Goal: Use online tool/utility: Utilize a website feature to perform a specific function

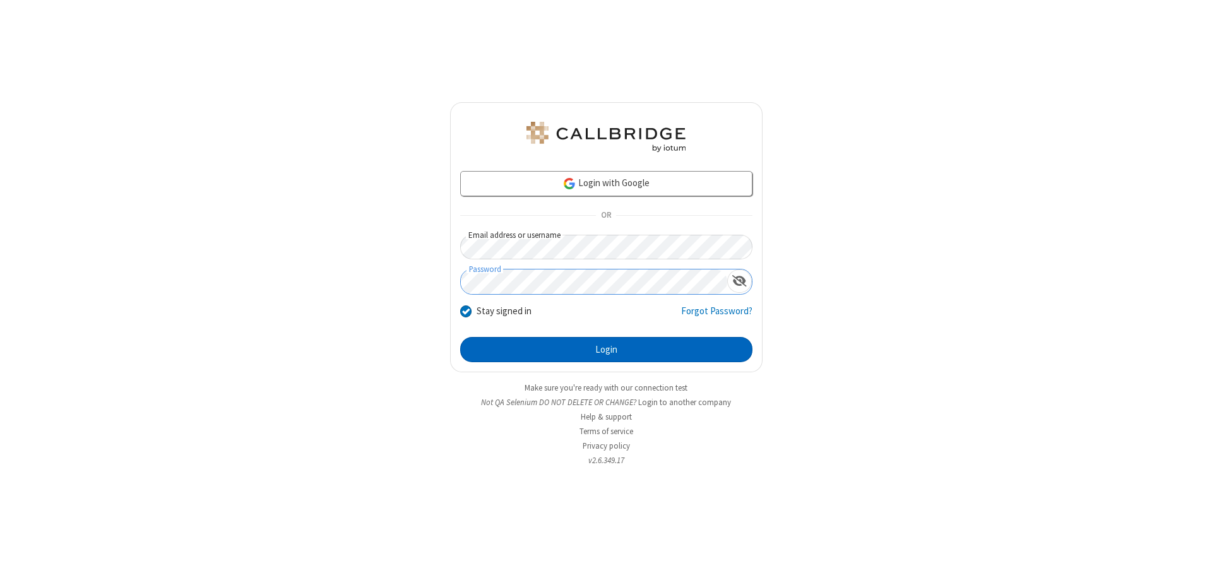
click at [606, 350] on button "Login" at bounding box center [606, 349] width 292 height 25
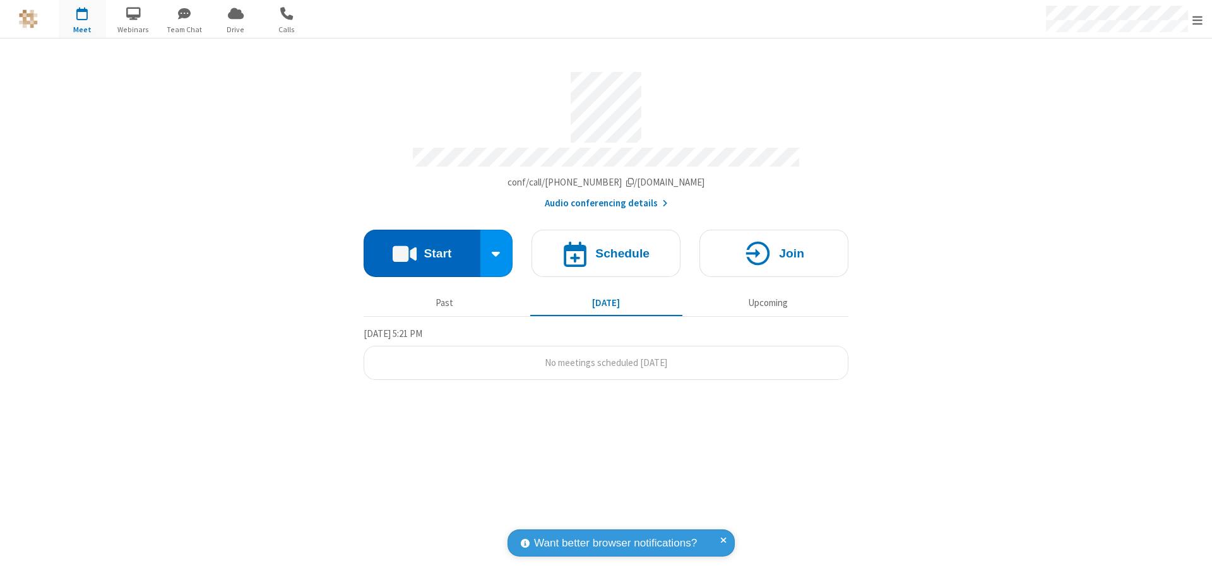
click at [422, 247] on button "Start" at bounding box center [421, 253] width 117 height 47
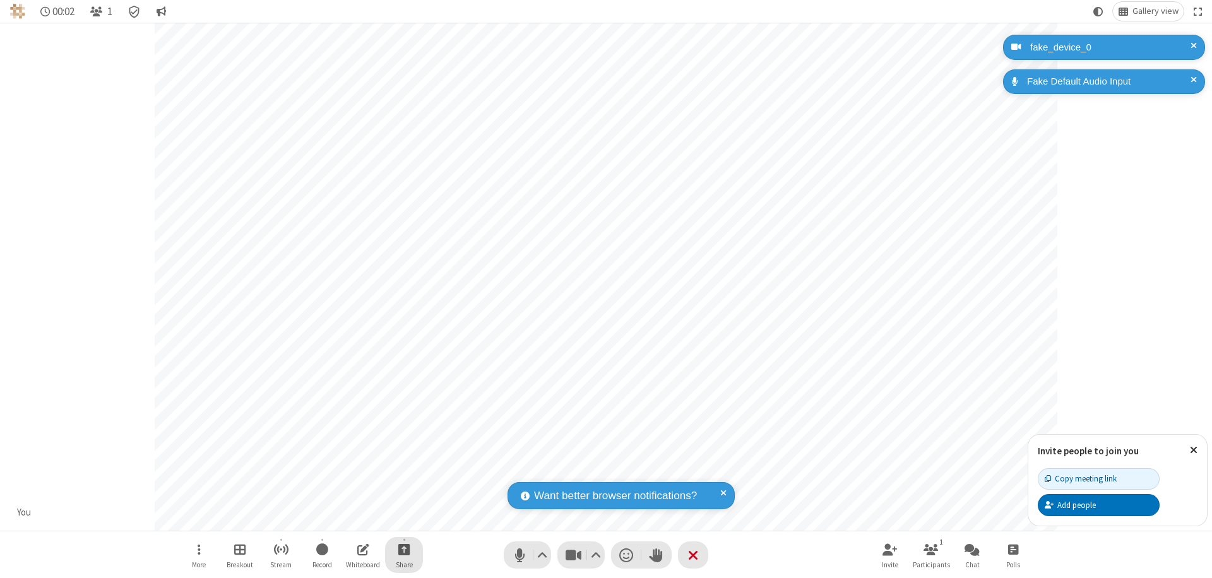
click at [404, 549] on span "Start sharing" at bounding box center [404, 549] width 12 height 16
click at [353, 519] on span "Share my screen" at bounding box center [353, 519] width 15 height 11
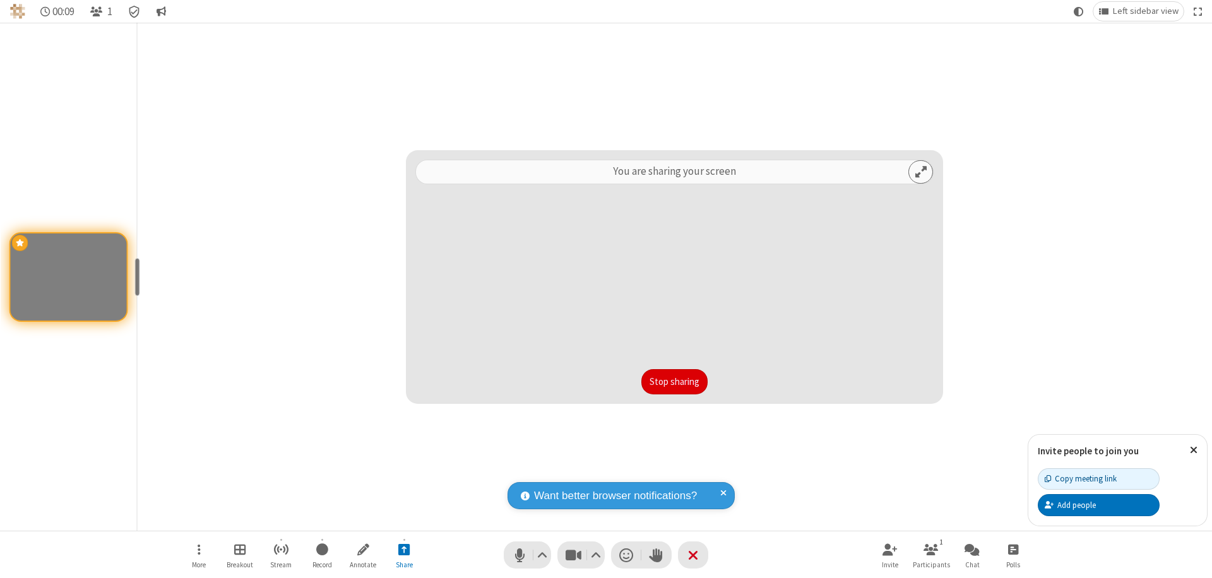
click at [674, 382] on button "Stop sharing" at bounding box center [674, 381] width 66 height 25
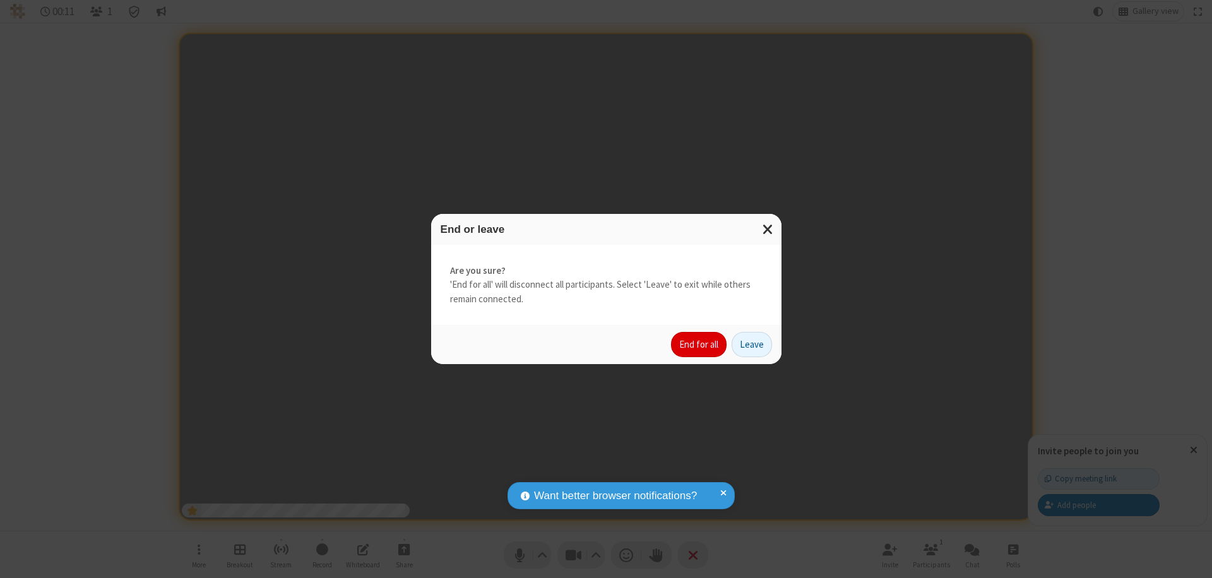
click at [699, 345] on button "End for all" at bounding box center [699, 344] width 56 height 25
